Goal: Transaction & Acquisition: Download file/media

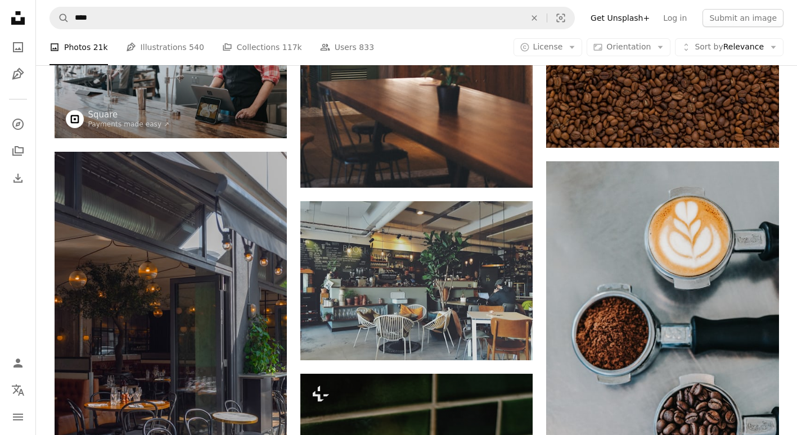
scroll to position [1003, 0]
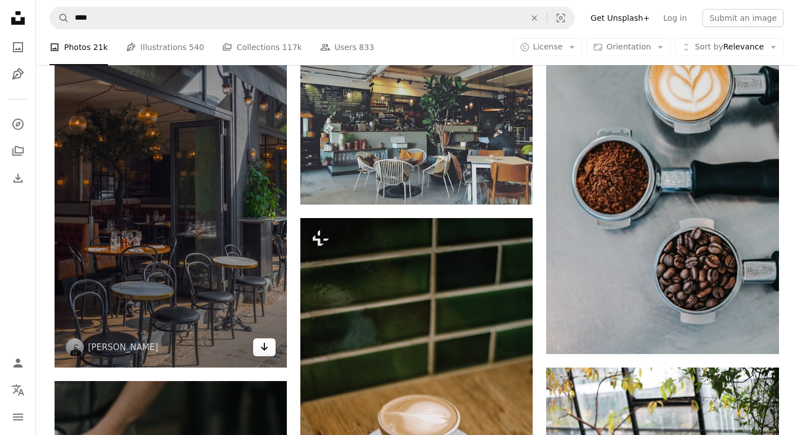
click at [268, 355] on link "Arrow pointing down" at bounding box center [264, 347] width 22 height 18
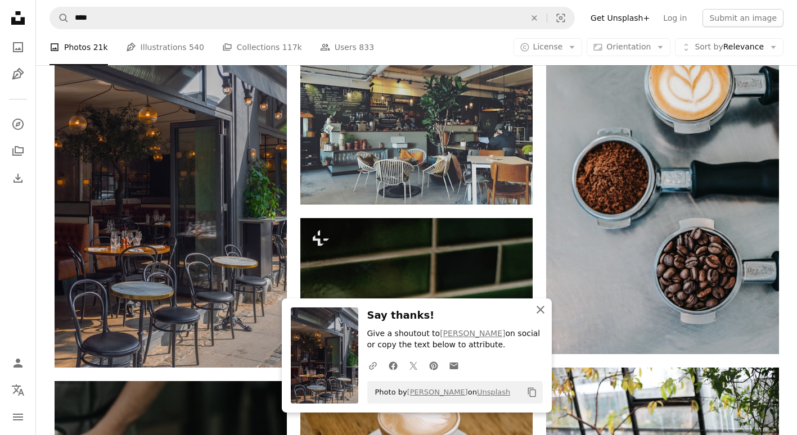
click at [544, 313] on icon "An X shape" at bounding box center [540, 309] width 13 height 13
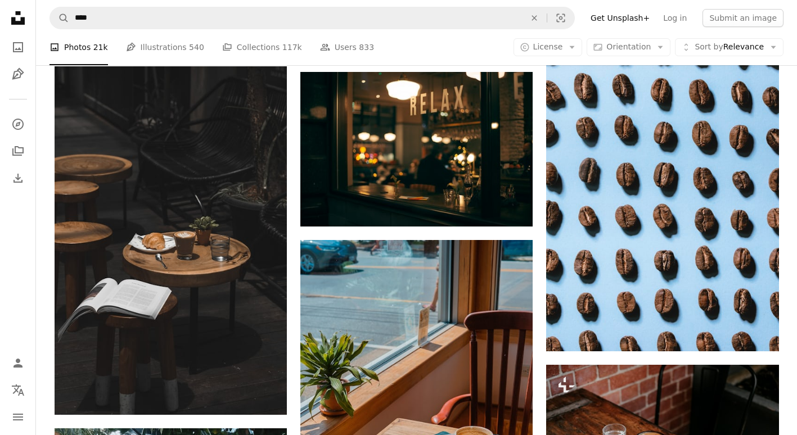
scroll to position [1853, 0]
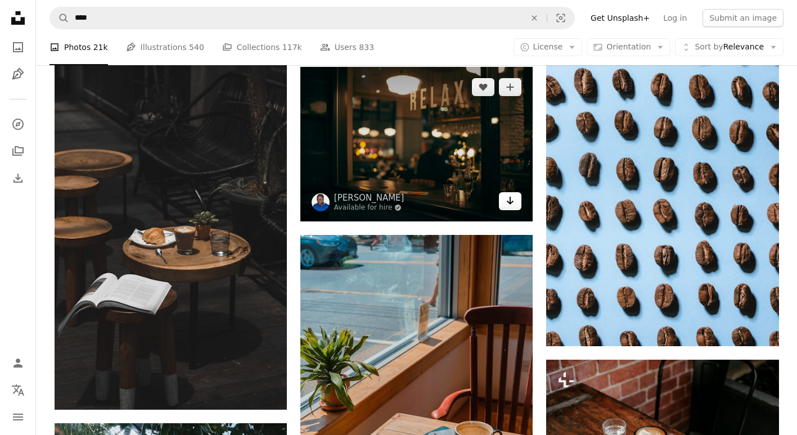
click at [511, 201] on icon "Download" at bounding box center [510, 201] width 7 height 8
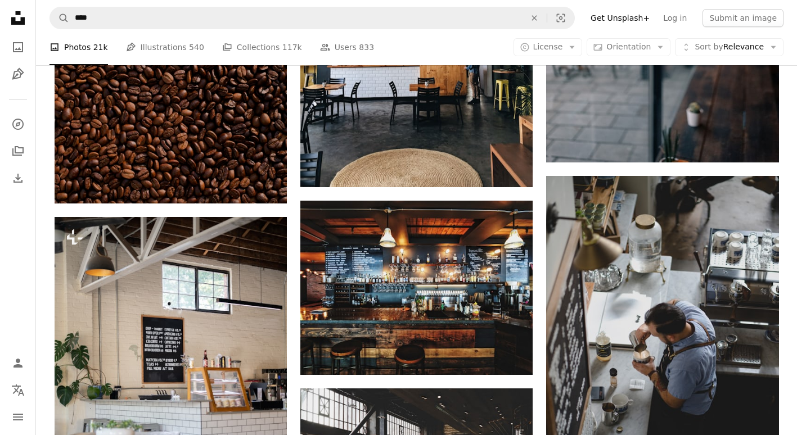
scroll to position [2929, 0]
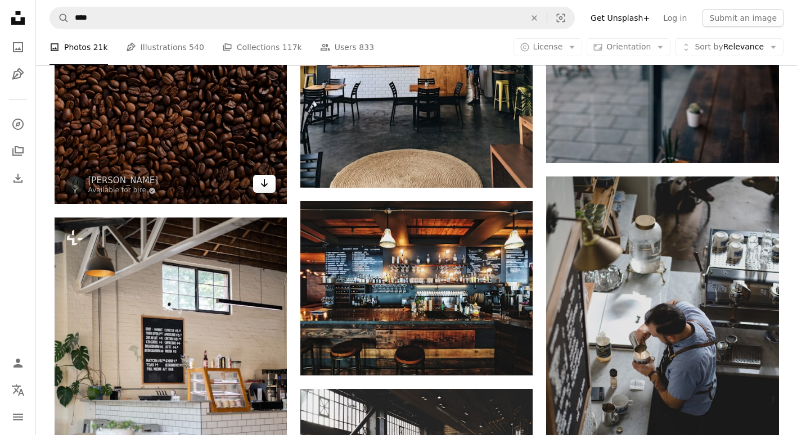
click at [265, 182] on icon "Arrow pointing down" at bounding box center [264, 183] width 9 height 13
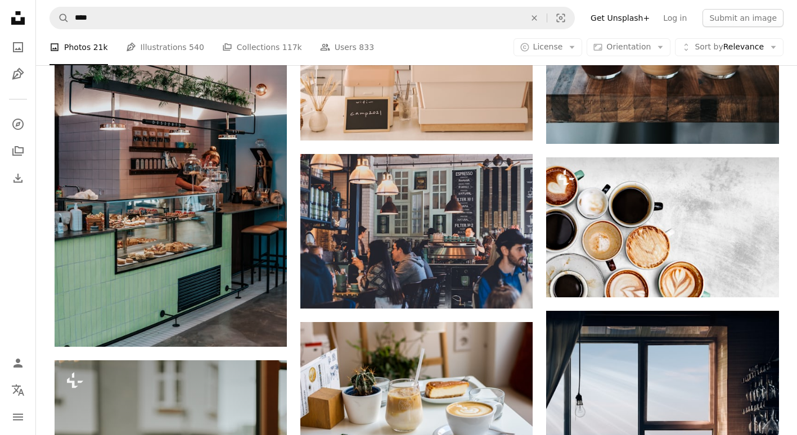
scroll to position [5465, 0]
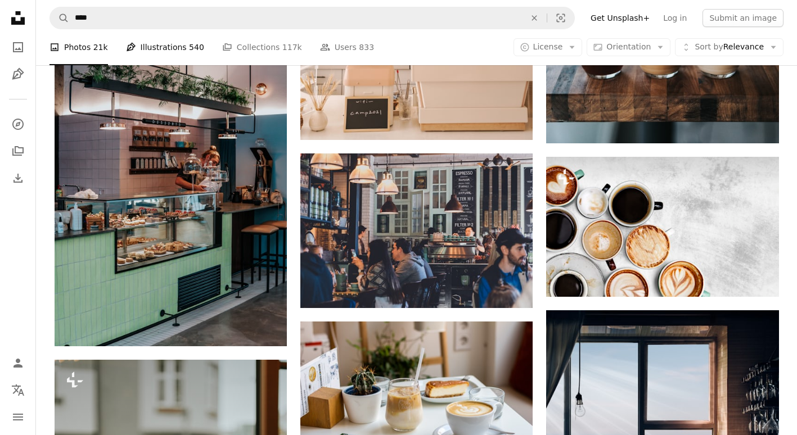
click at [175, 39] on link "Pen Tool Illustrations 540" at bounding box center [165, 47] width 78 height 36
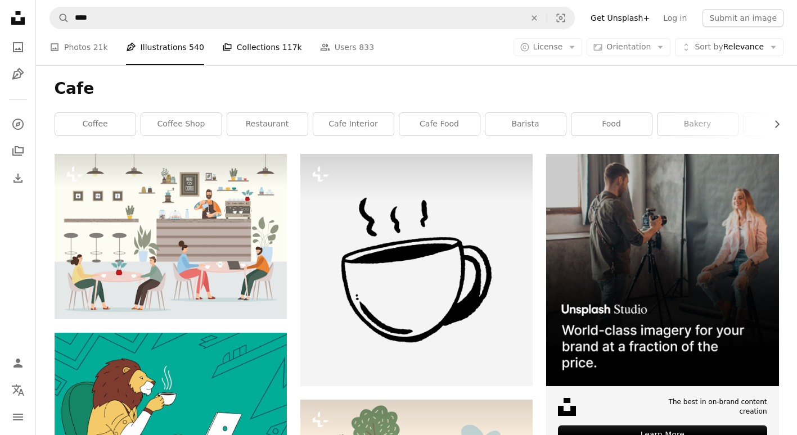
click at [262, 42] on link "A stack of folders Collections 117k" at bounding box center [262, 47] width 80 height 36
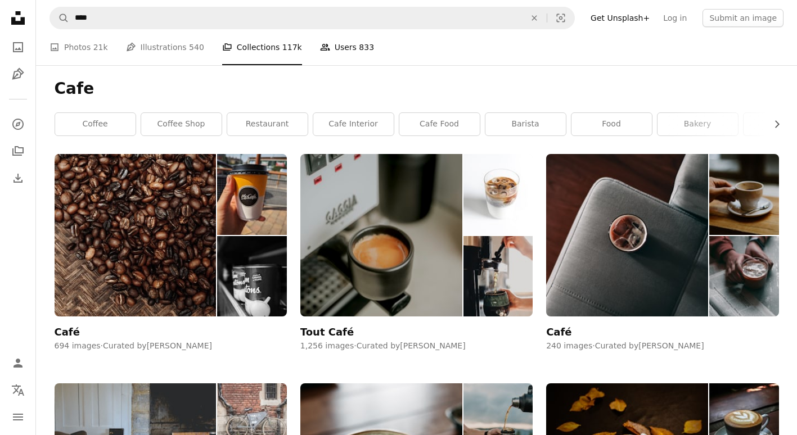
click at [332, 48] on link "People Users 833" at bounding box center [347, 47] width 54 height 36
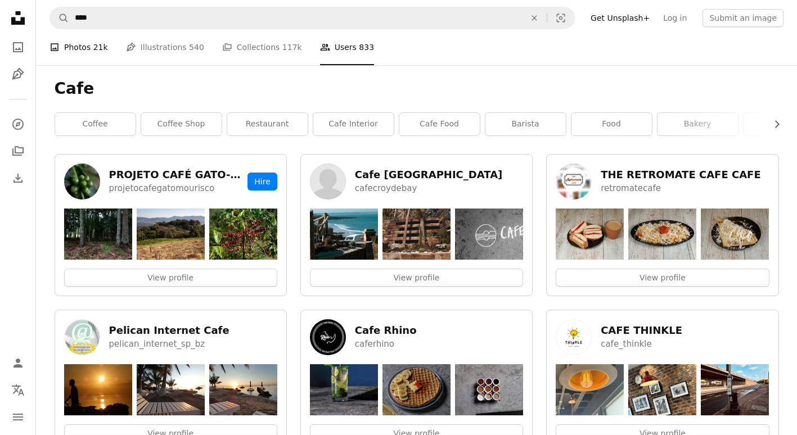
click at [88, 46] on link "A photo Photos 21k" at bounding box center [78, 47] width 58 height 36
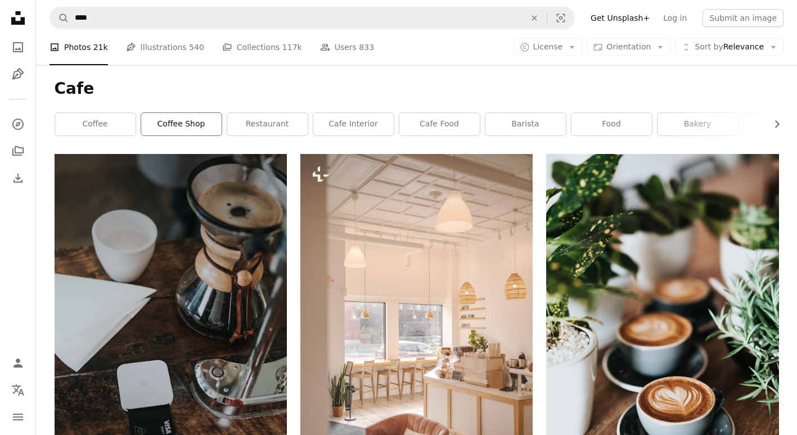
click at [184, 129] on link "coffee shop" at bounding box center [181, 124] width 80 height 22
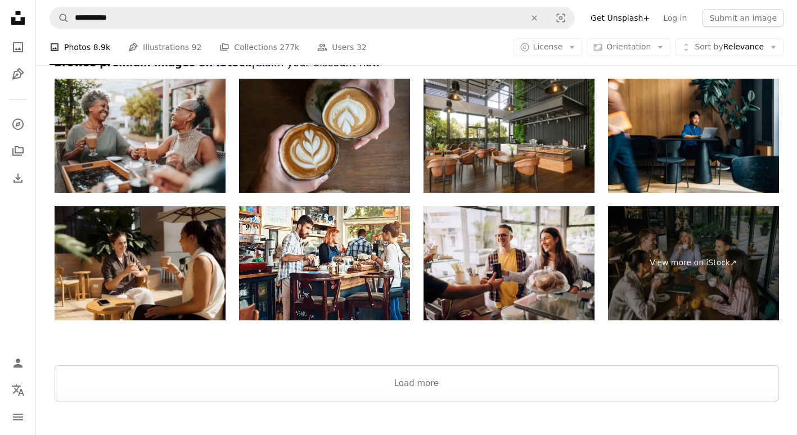
scroll to position [2273, 0]
